Goal: Transaction & Acquisition: Purchase product/service

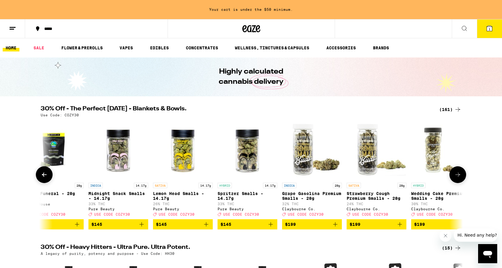
scroll to position [0, 9969]
